Goal: Find specific page/section: Find specific page/section

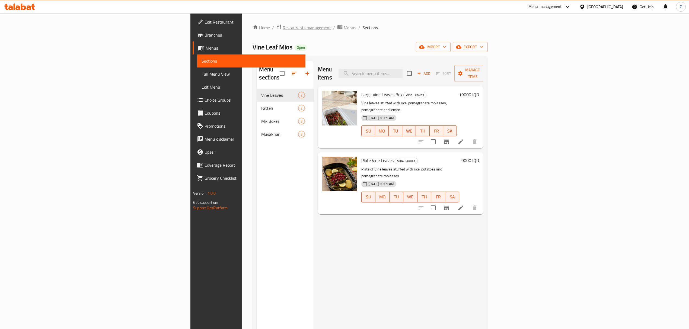
drag, startPoint x: 0, startPoint y: 0, endPoint x: 194, endPoint y: 28, distance: 195.7
click at [283, 28] on span "Restaurants management" at bounding box center [307, 27] width 48 height 7
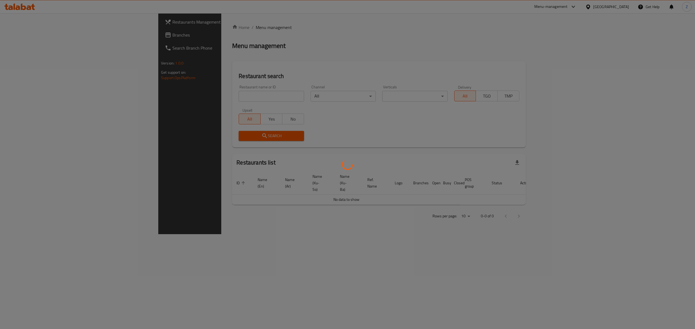
click at [213, 99] on div at bounding box center [347, 164] width 695 height 329
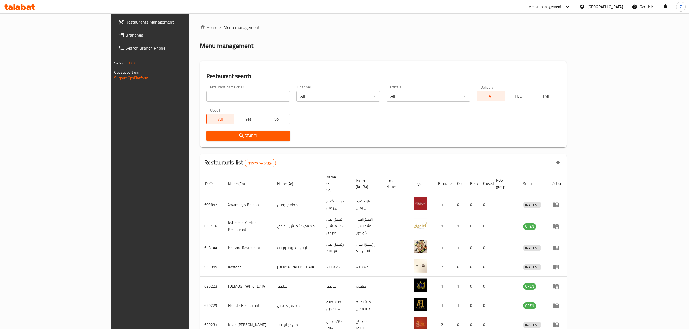
click at [213, 99] on input "search" at bounding box center [248, 96] width 84 height 11
type input "solo pi"
click button "Search" at bounding box center [248, 136] width 84 height 10
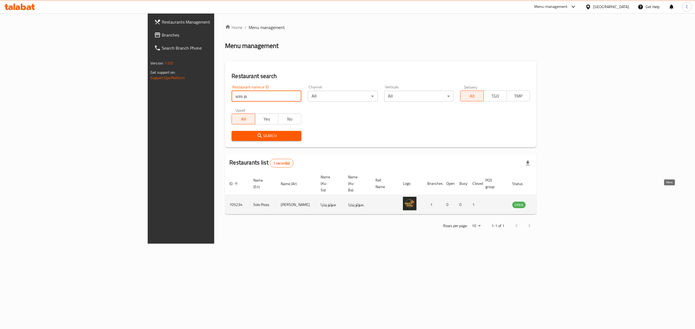
click at [547, 202] on icon "enhanced table" at bounding box center [543, 205] width 7 height 7
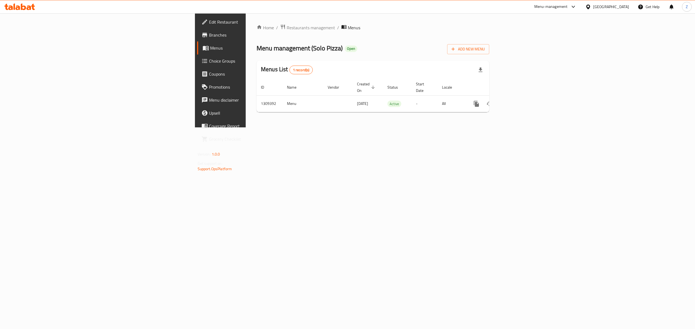
click at [209, 36] on span "Branches" at bounding box center [258, 35] width 98 height 7
